Goal: Find specific page/section: Find specific page/section

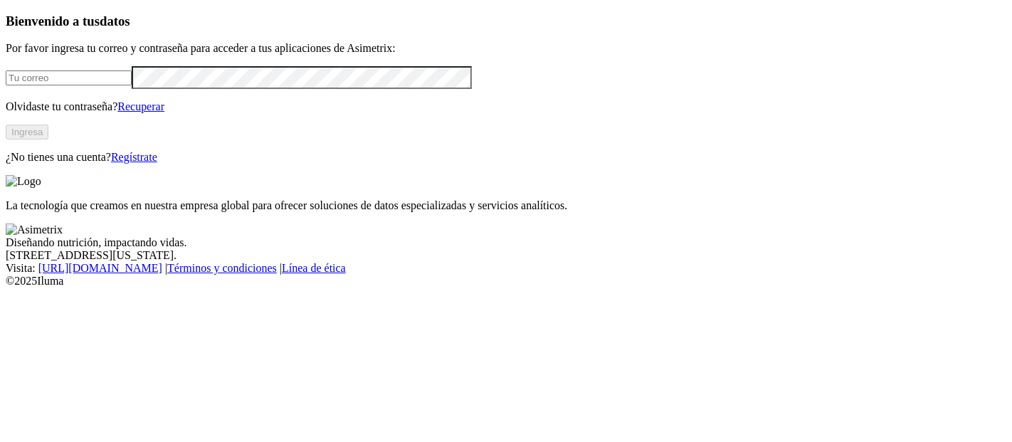
type input "[PERSON_NAME][EMAIL_ADDRESS][PERSON_NAME][DOMAIN_NAME]"
click at [48, 140] on button "Ingresa" at bounding box center [27, 132] width 43 height 15
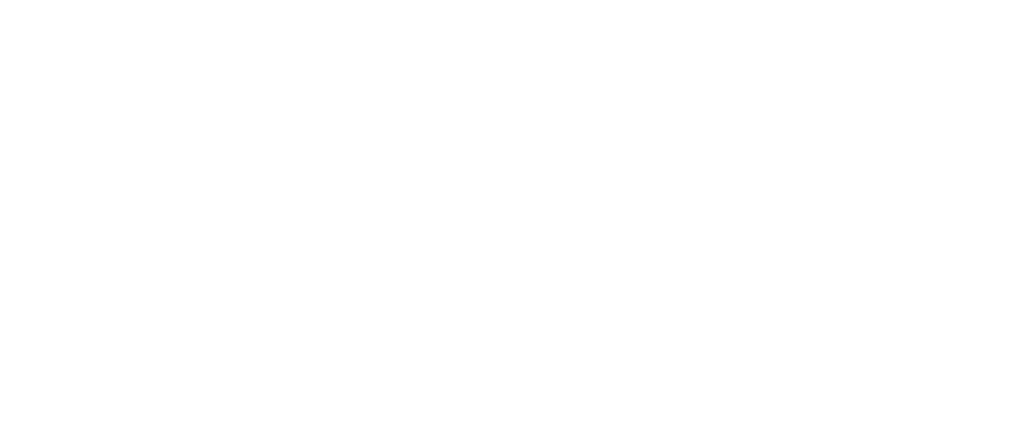
drag, startPoint x: 488, startPoint y: 145, endPoint x: 624, endPoint y: 131, distance: 137.4
